Goal: Information Seeking & Learning: Learn about a topic

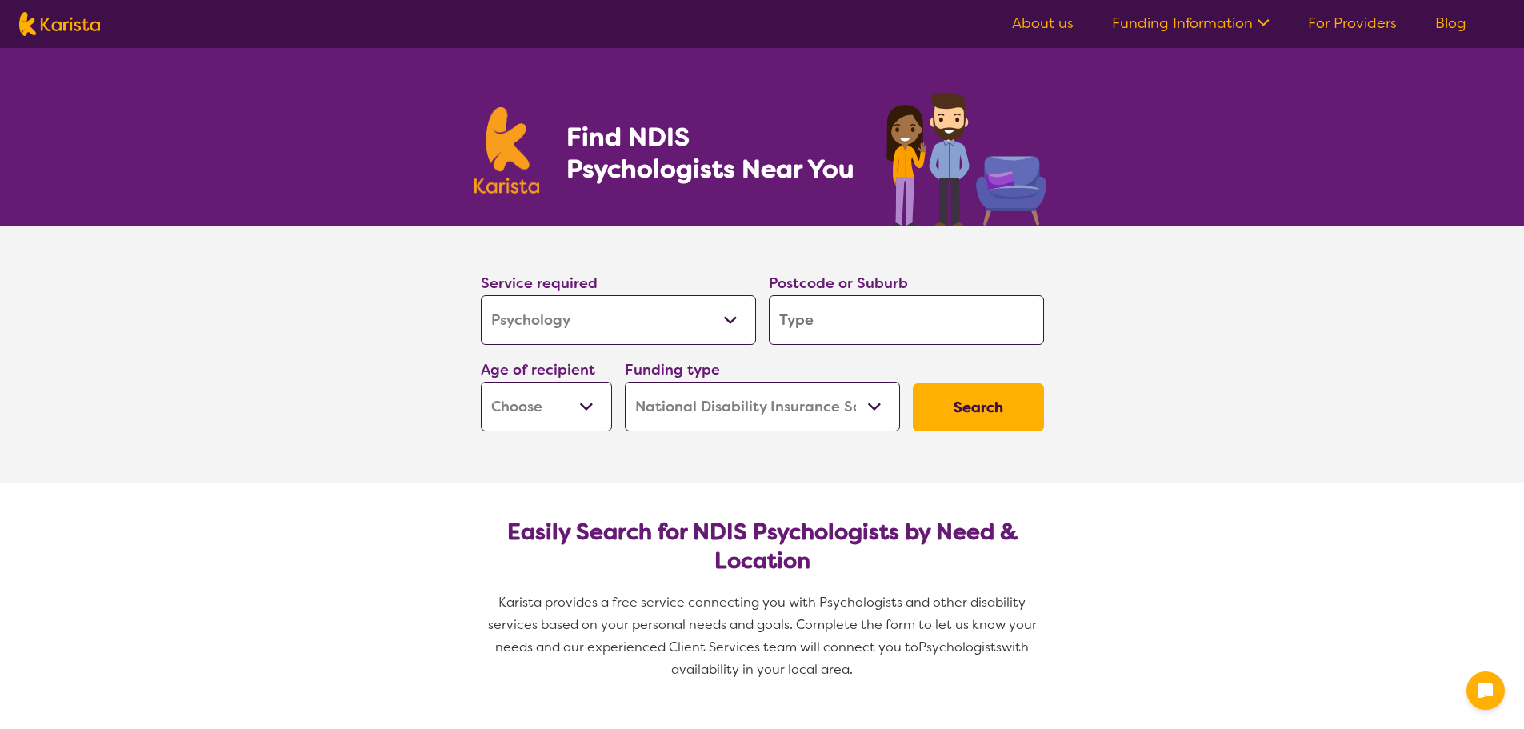
select select "Psychology"
select select "NDIS"
select select "Psychology"
select select "NDIS"
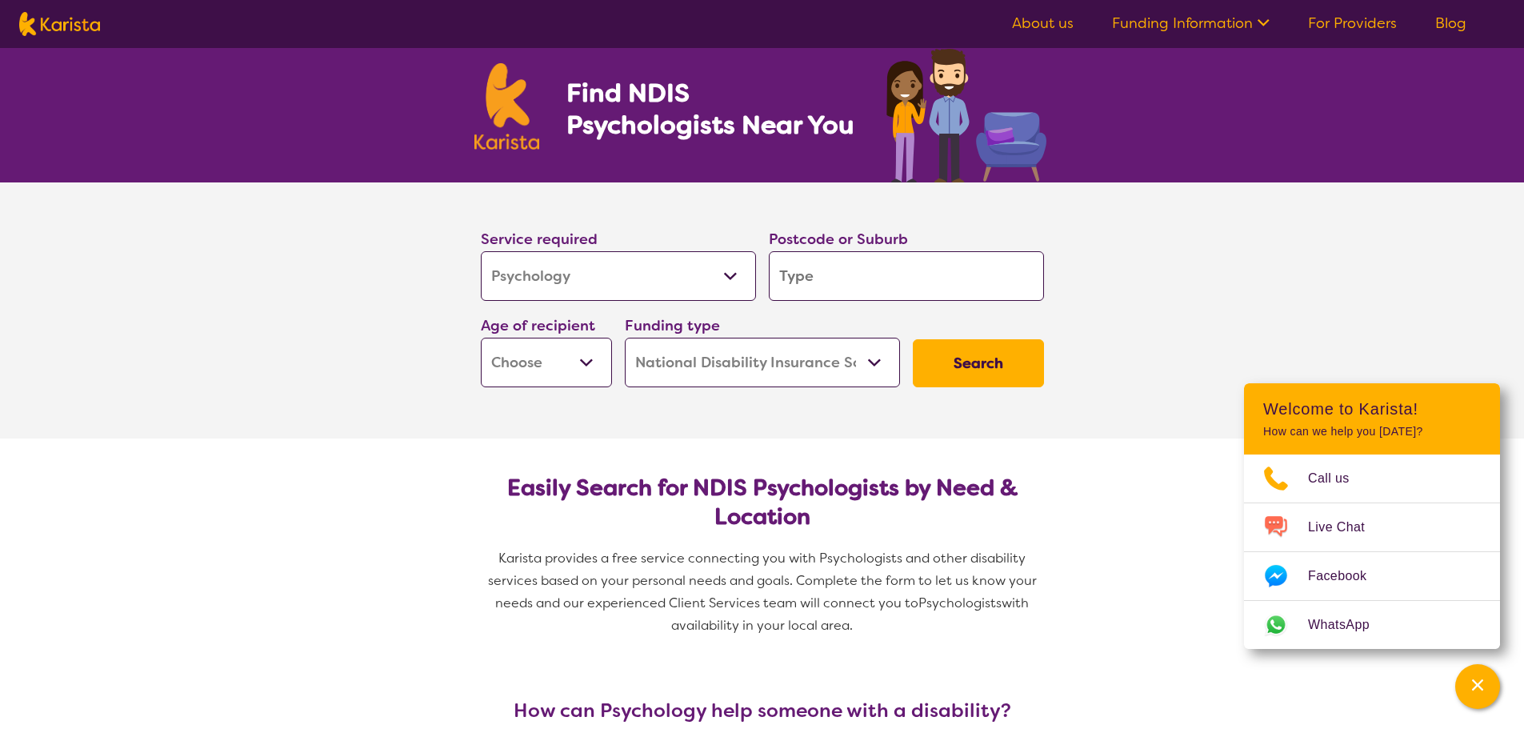
scroll to position [80, 0]
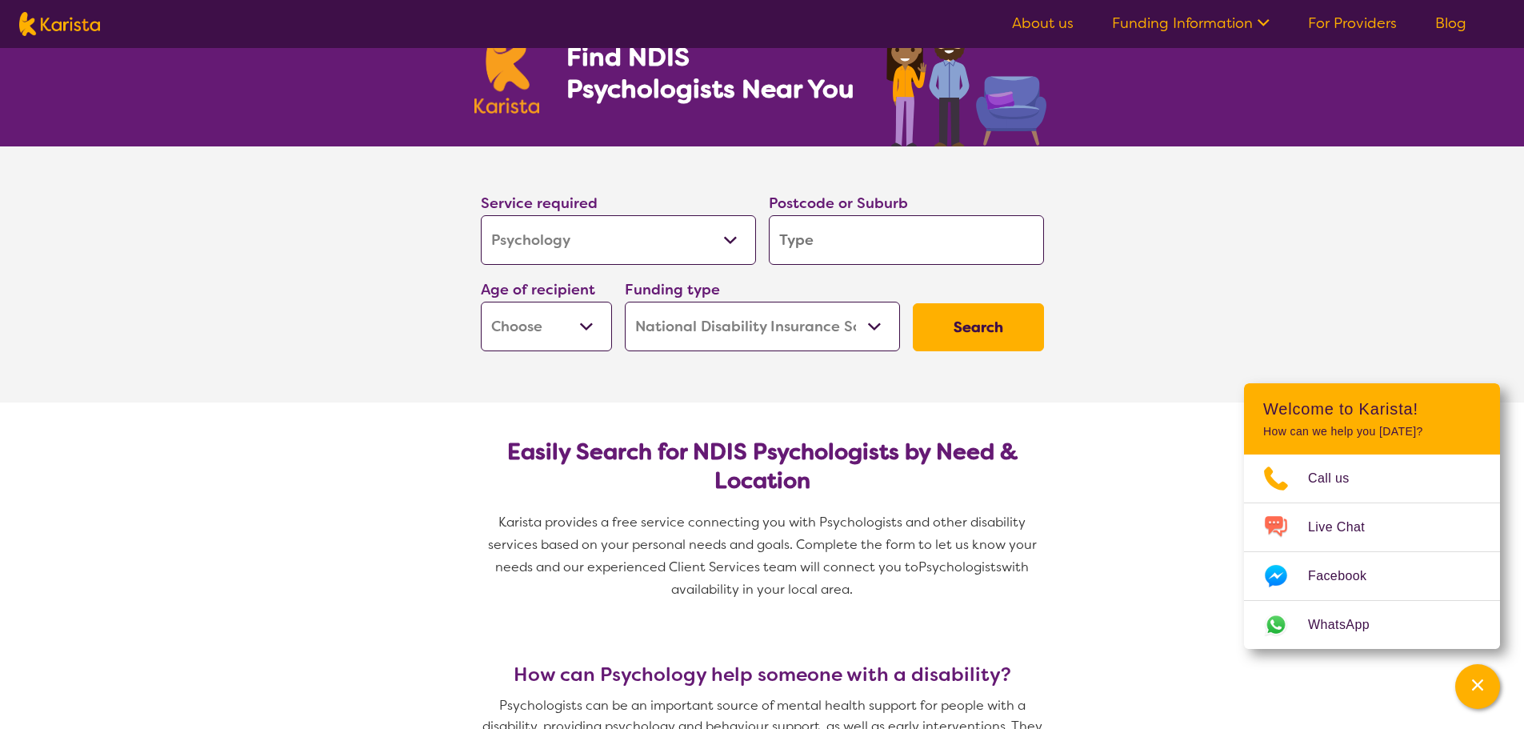
click at [799, 238] on input "search" at bounding box center [906, 240] width 275 height 50
type input "4"
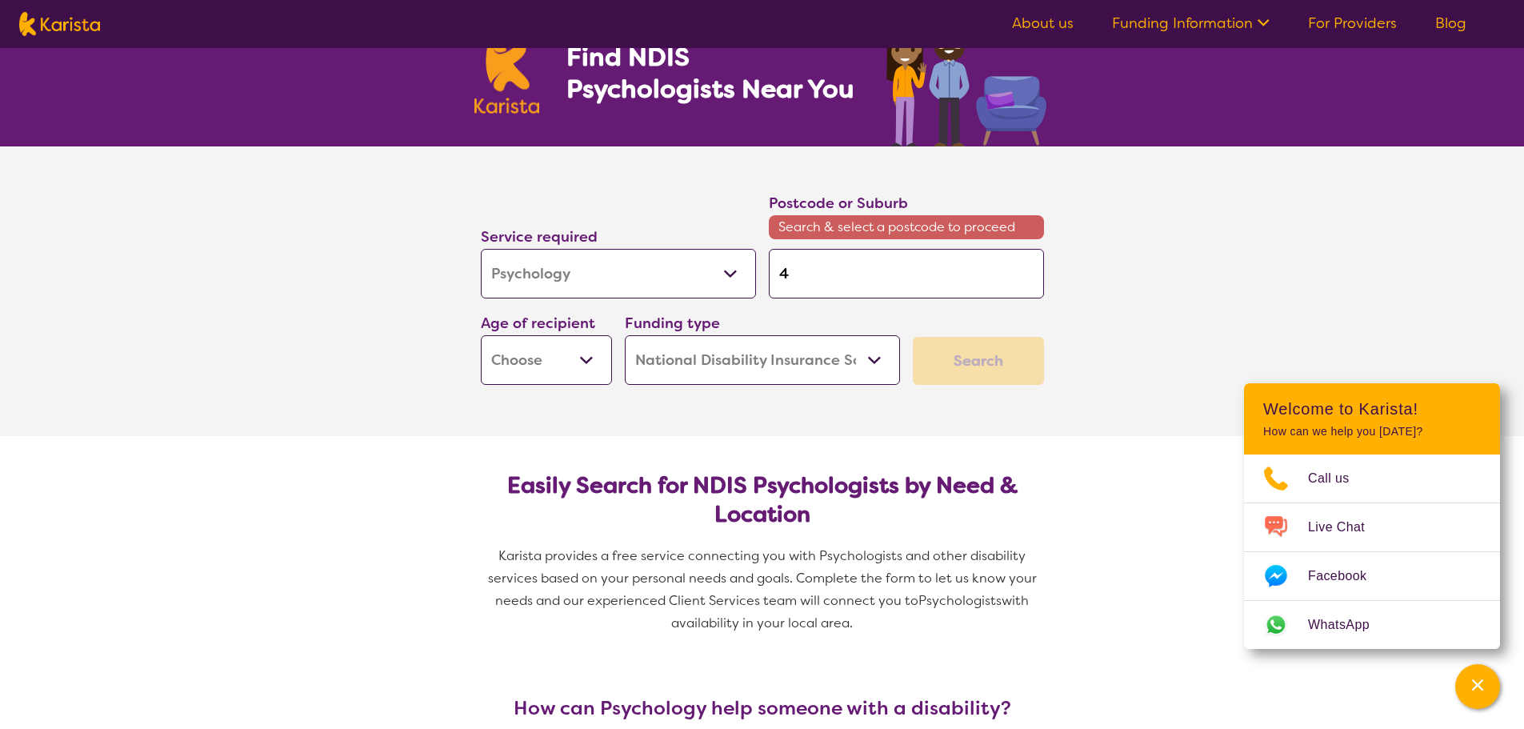
type input "41"
type input "413"
type input "4133"
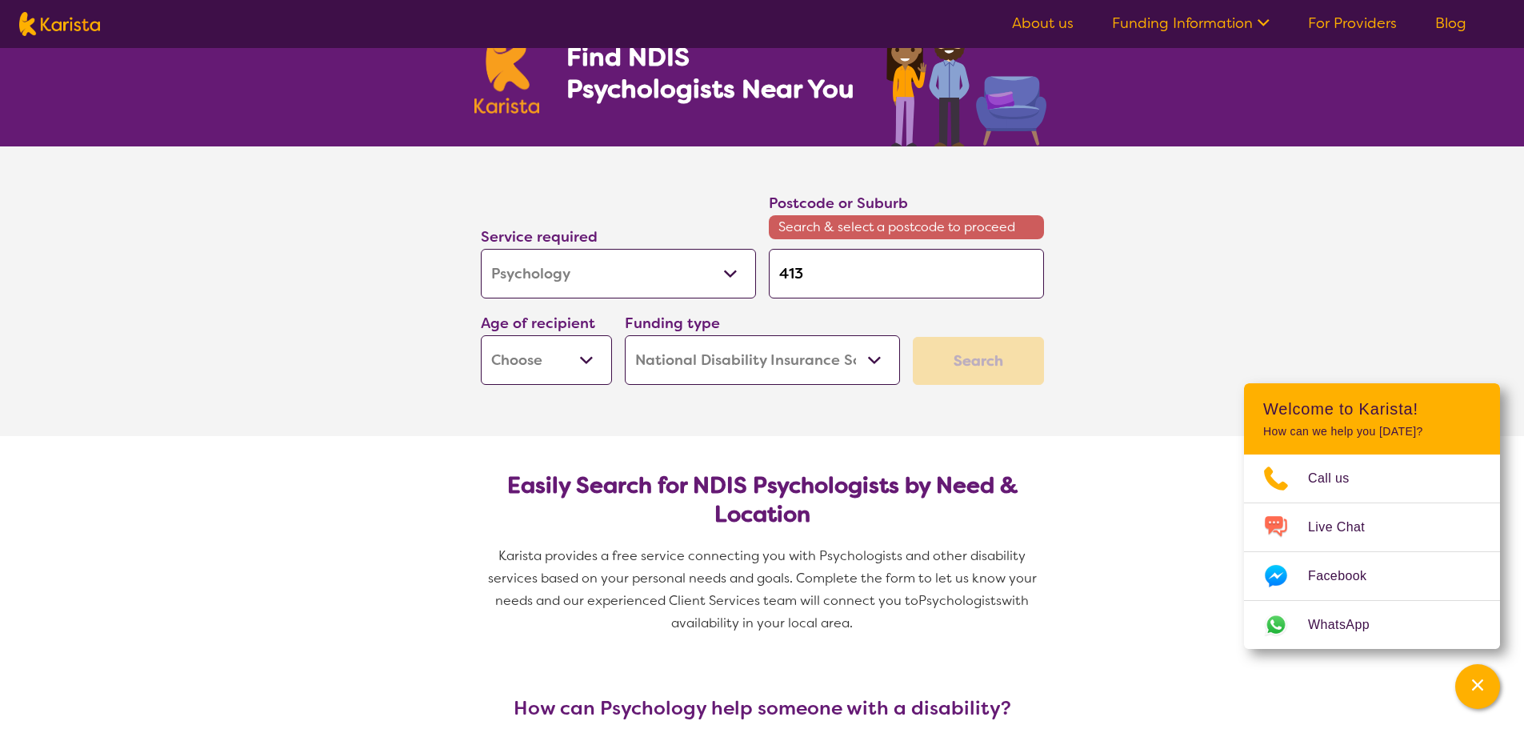
type input "4133"
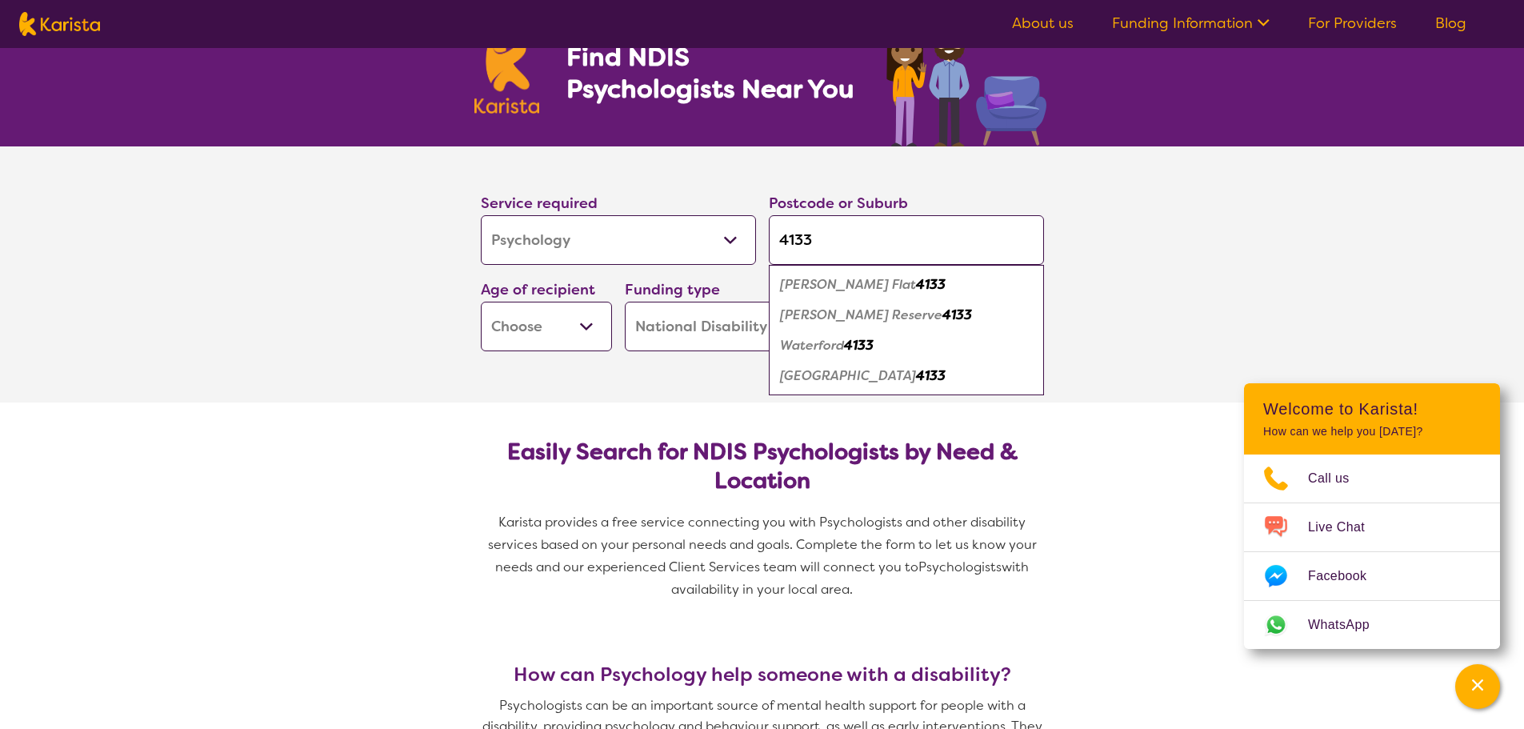
type input "4133"
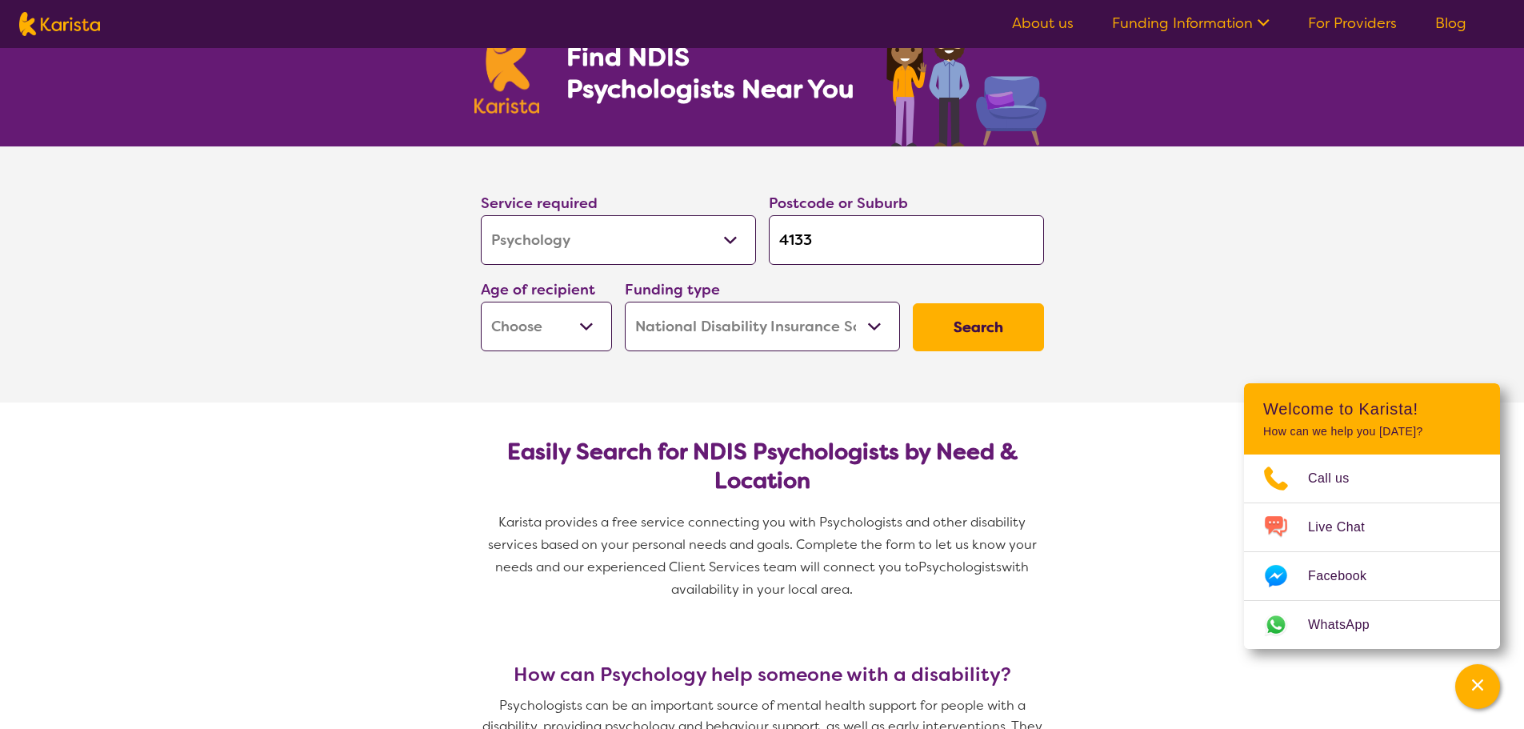
click at [576, 318] on select "Early Childhood - 0 to 9 Child - 10 to 11 Adolescent - 12 to 17 Adult - 18 to 6…" at bounding box center [546, 327] width 131 height 50
select select "EC"
click at [481, 302] on select "Early Childhood - 0 to 9 Child - 10 to 11 Adolescent - 12 to 17 Adult - 18 to 6…" at bounding box center [546, 327] width 131 height 50
select select "EC"
click at [973, 325] on button "Search" at bounding box center [978, 327] width 131 height 48
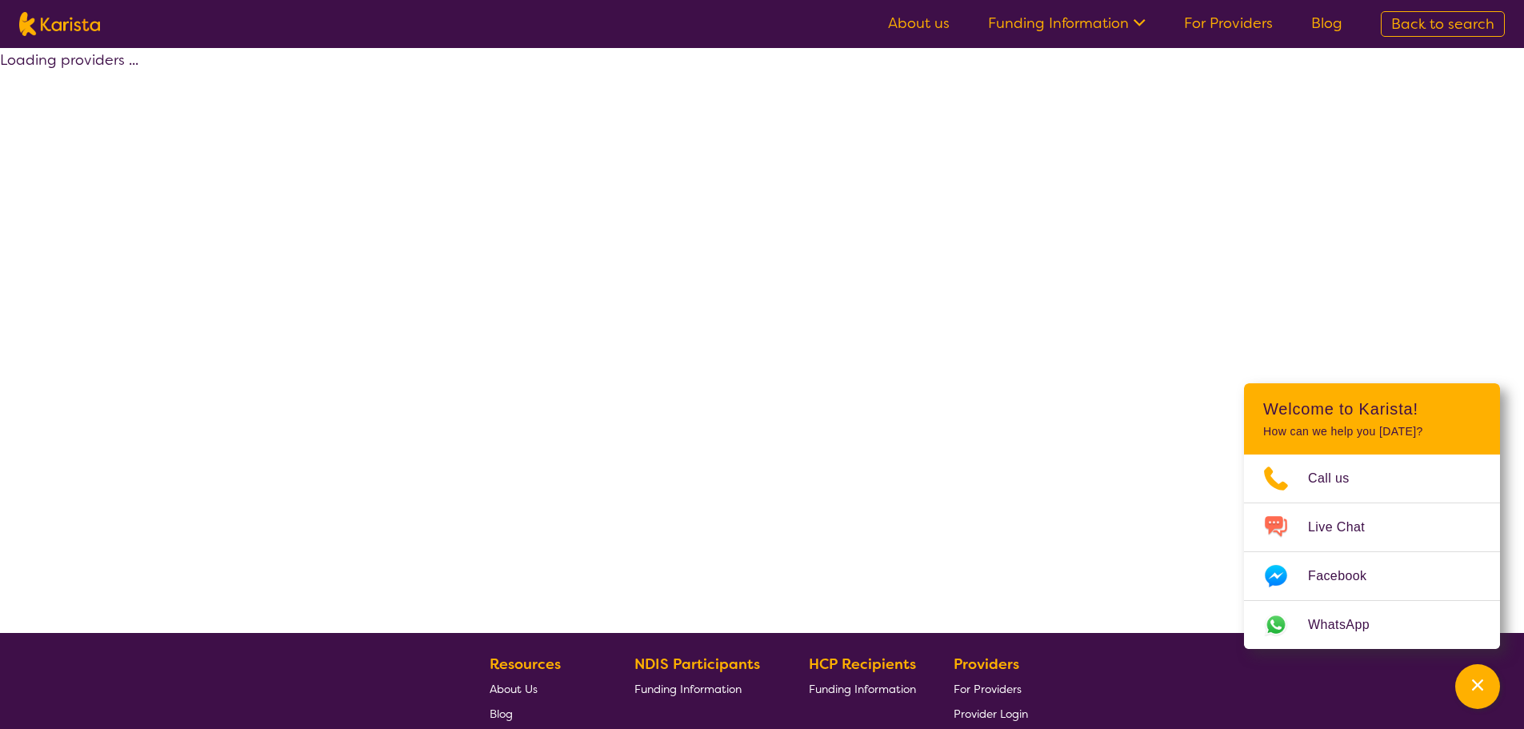
select select "by_score"
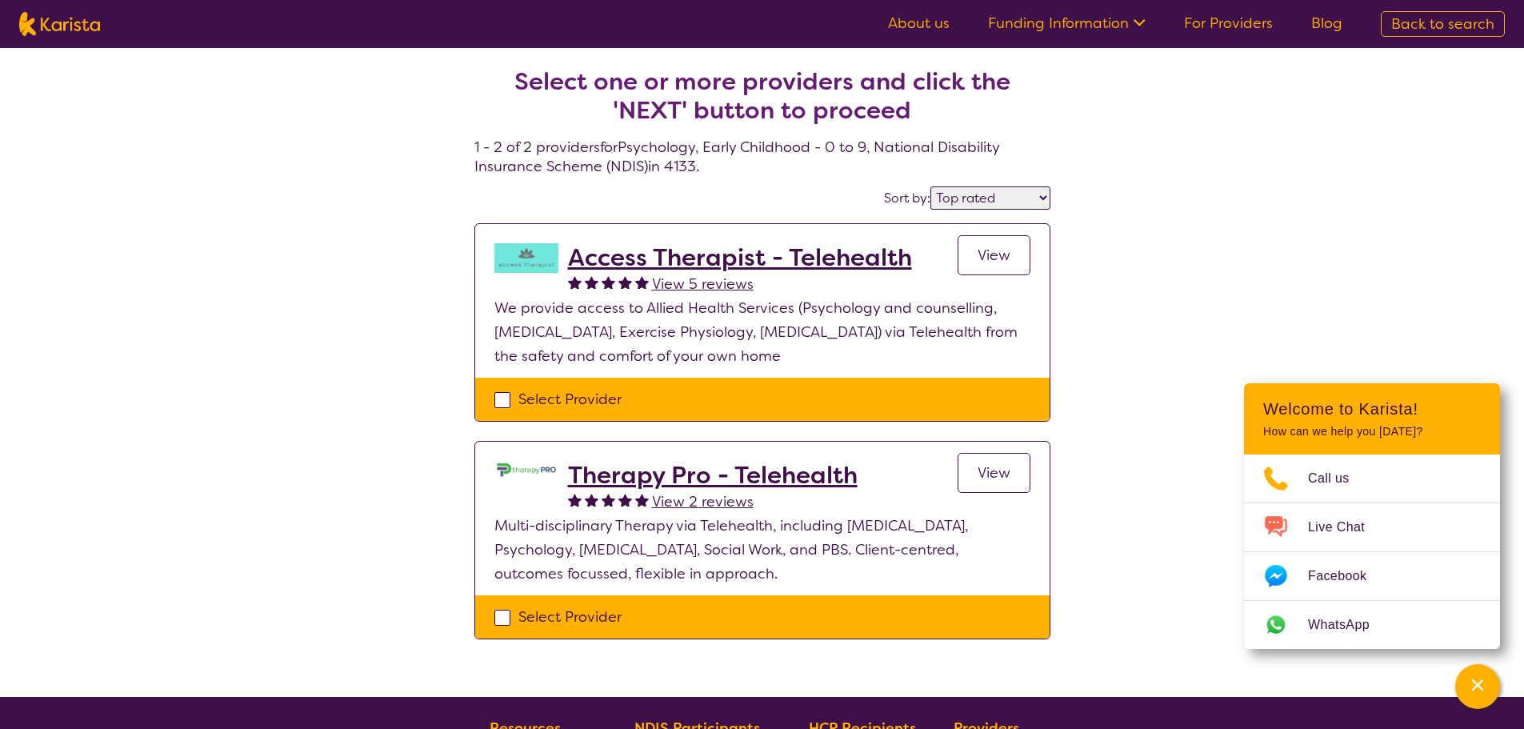
select select "Psychology"
select select "EC"
select select "NDIS"
select select "Psychology"
select select "EC"
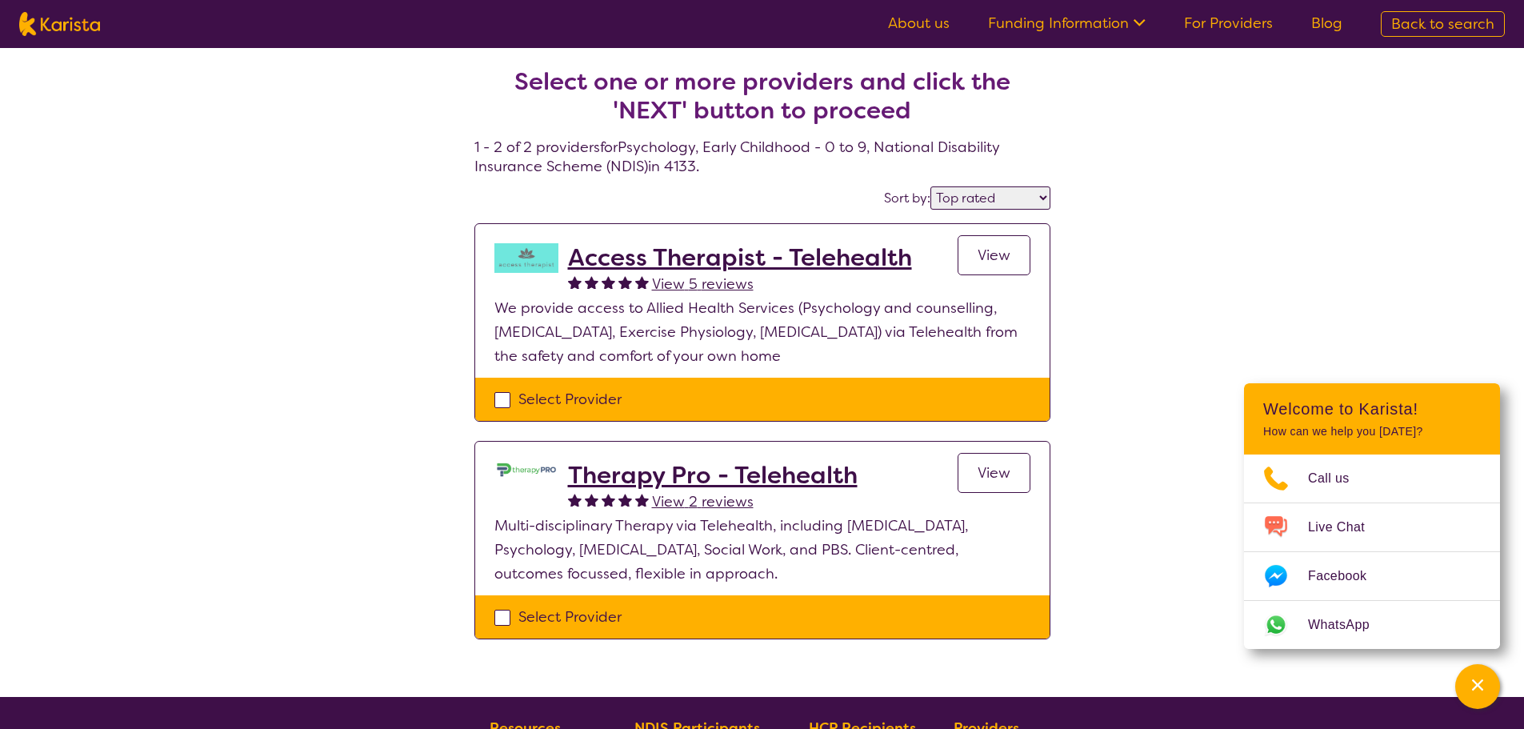
select select "NDIS"
